Goal: Check status

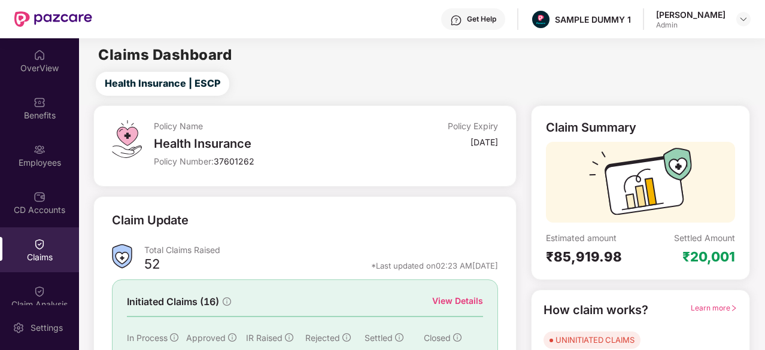
scroll to position [117, 0]
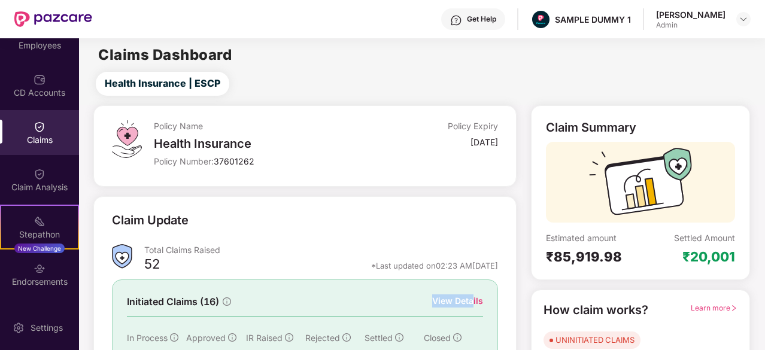
drag, startPoint x: 460, startPoint y: 283, endPoint x: 355, endPoint y: 317, distance: 111.0
click at [355, 317] on div "Initiated Claims (16) View Details In Process 0 Approved 1 IR Raised 0 Rejected…" at bounding box center [305, 328] width 386 height 97
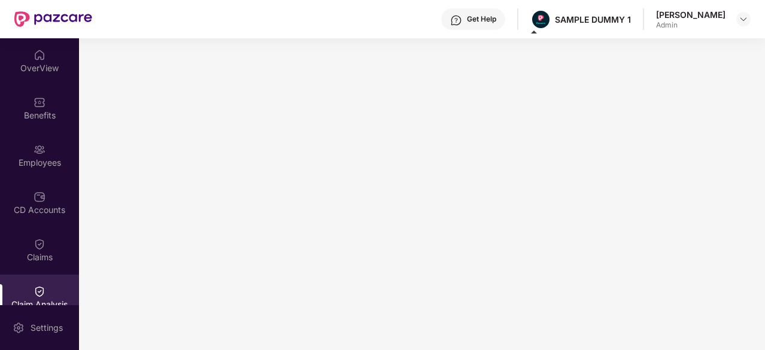
scroll to position [117, 0]
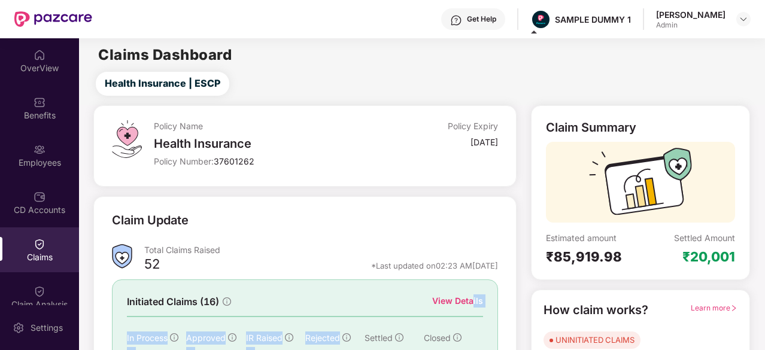
scroll to position [117, 0]
